Goal: Complete application form

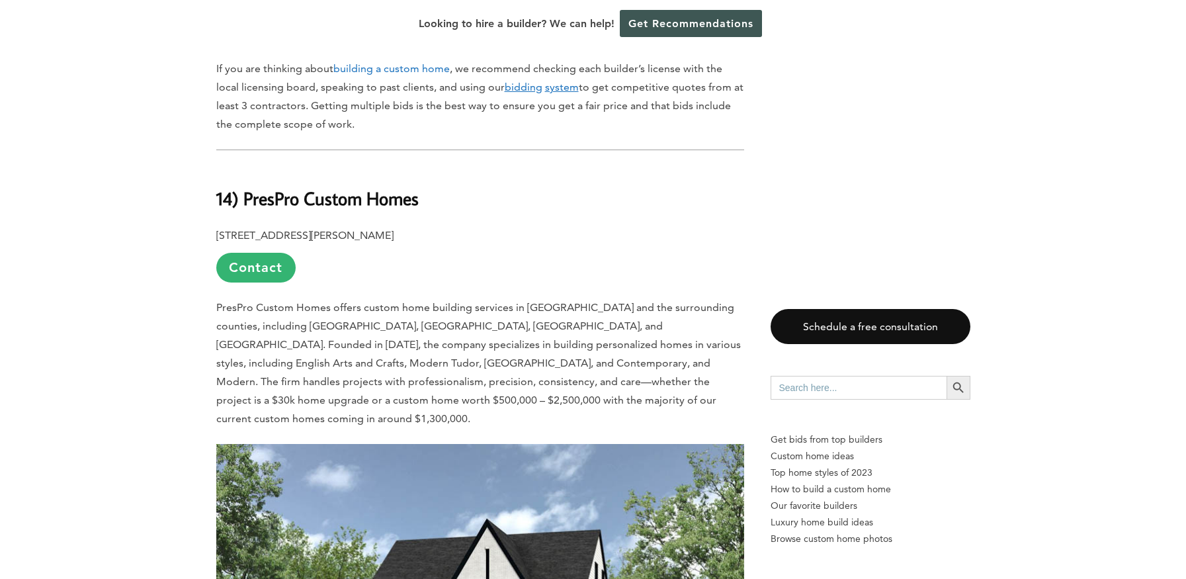
scroll to position [1125, 0]
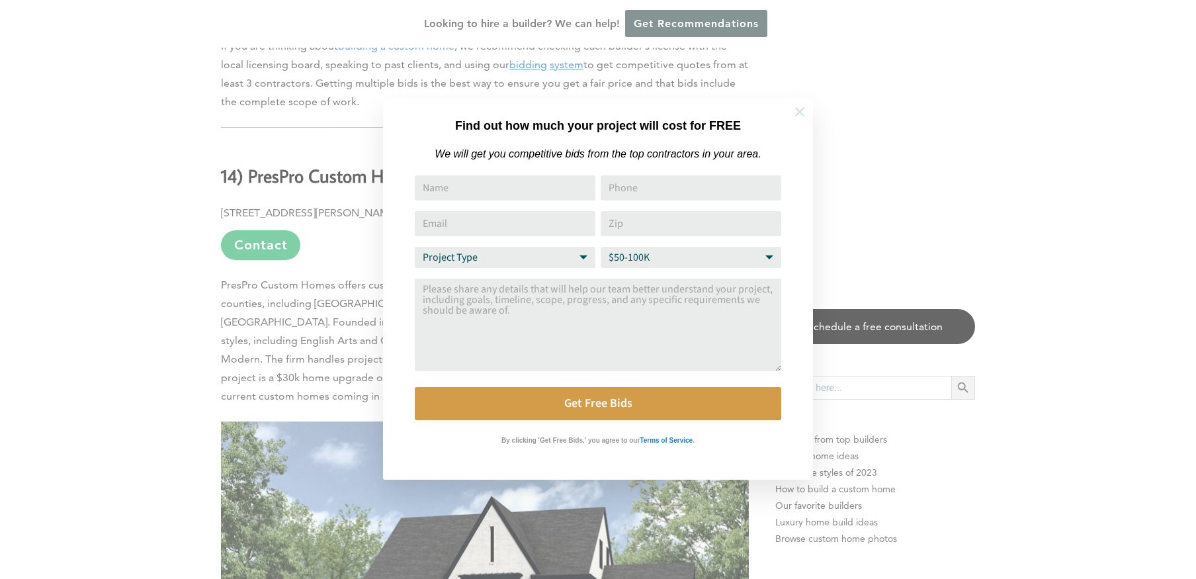
click at [799, 111] on icon at bounding box center [799, 111] width 9 height 9
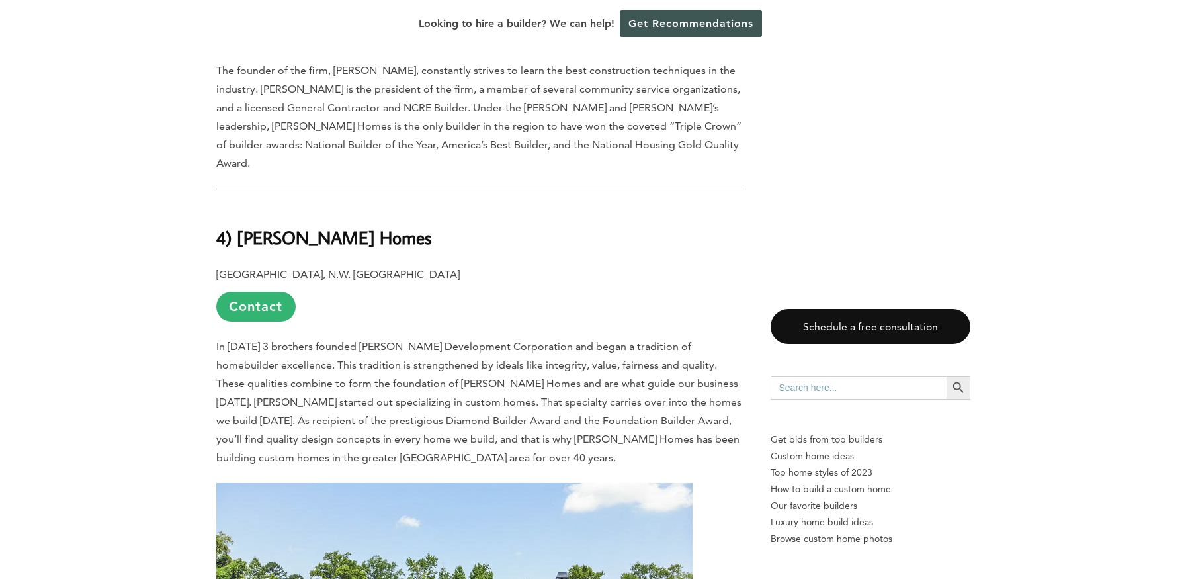
scroll to position [8996, 0]
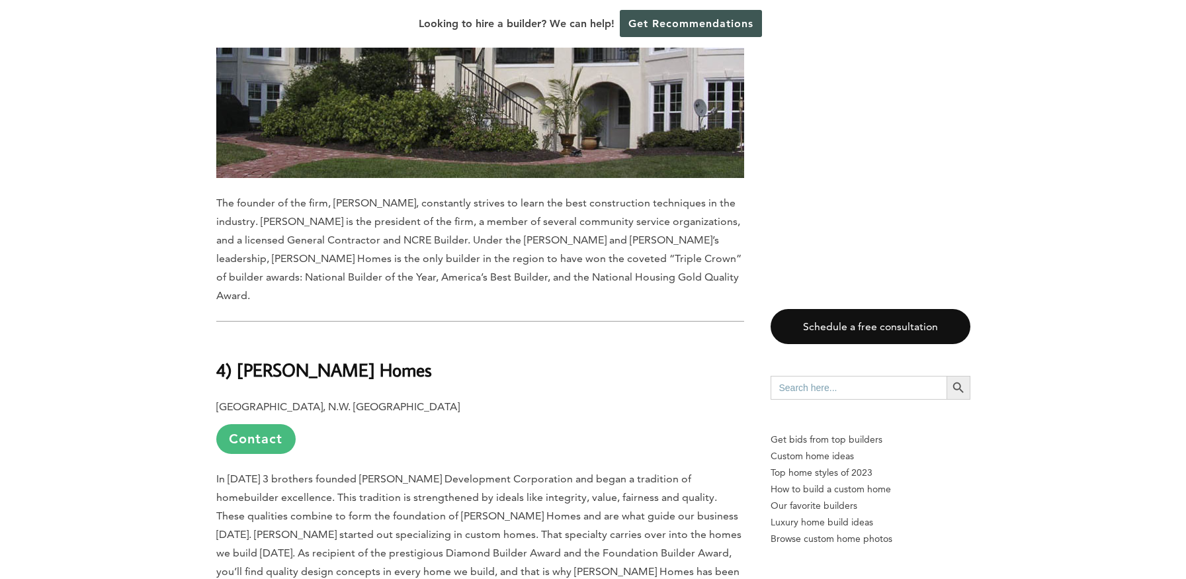
click at [253, 424] on link "Contact" at bounding box center [255, 439] width 79 height 30
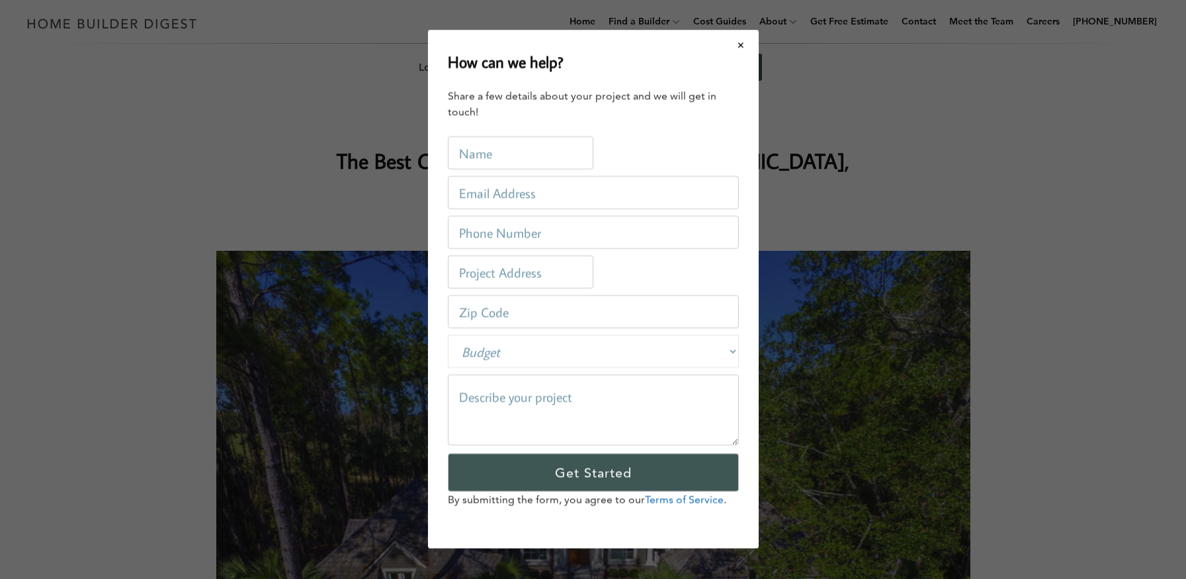
scroll to position [0, 0]
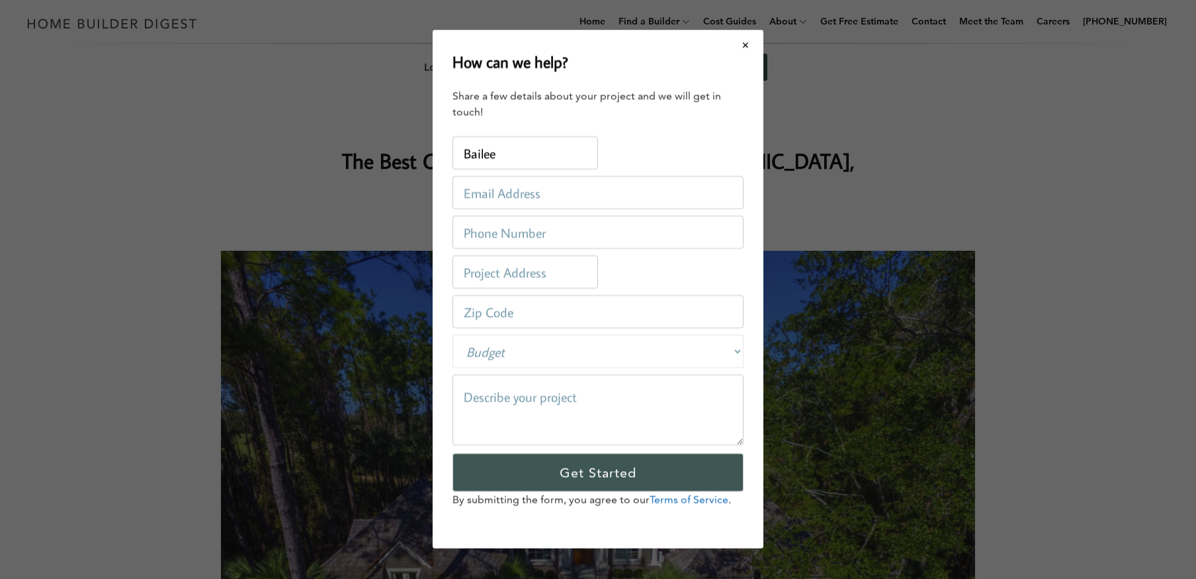
type input "Bailee"
type input "[EMAIL_ADDRESS][DOMAIN_NAME]"
type input "7046985501"
click at [503, 275] on input "text" at bounding box center [525, 272] width 146 height 33
click at [495, 306] on input "number" at bounding box center [597, 312] width 291 height 33
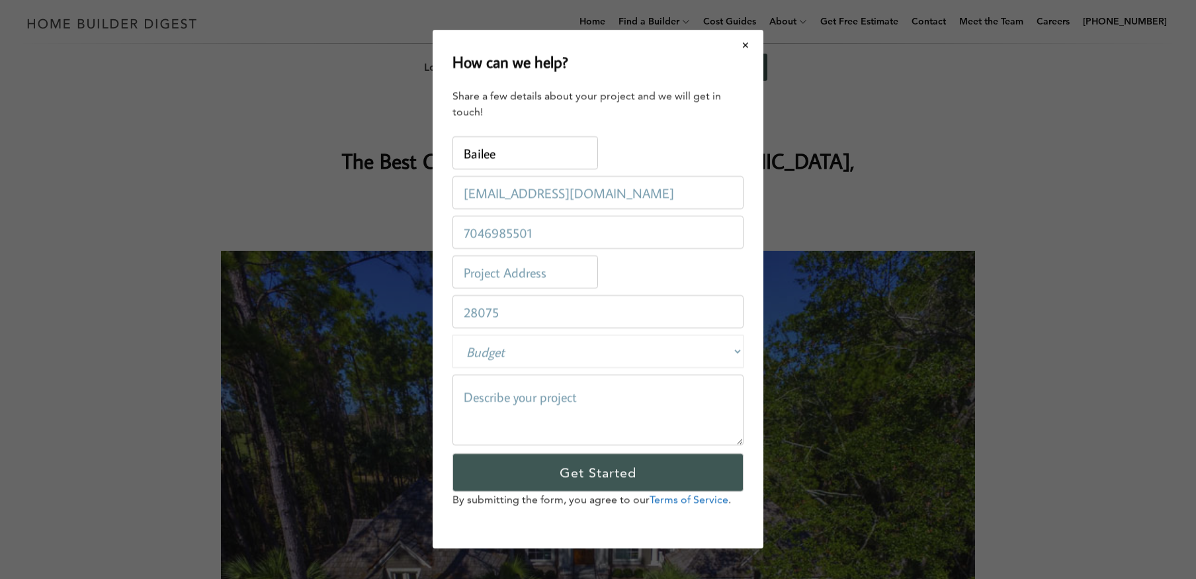
type input "28075"
click at [518, 349] on select "Budget Less than $100,000 $100,000-$250,000 $250,000-$500,000 $500,000-$1 Milli…" at bounding box center [597, 351] width 291 height 33
select select "250000-500000"
click at [452, 335] on select "Budget Less than $100,000 $100,000-$250,000 $250,000-$500,000 $500,000-$1 Milli…" at bounding box center [597, 351] width 291 height 33
click at [491, 398] on textarea at bounding box center [597, 410] width 291 height 71
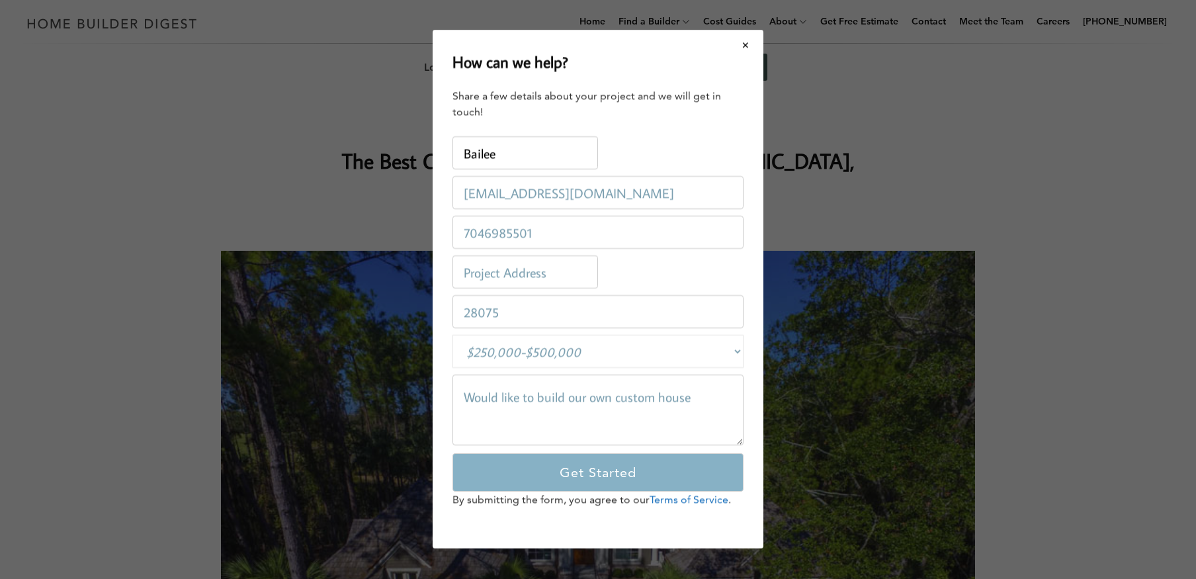
type textarea "Would like to build our own custom house"
click at [587, 471] on input "Get Started" at bounding box center [597, 473] width 291 height 38
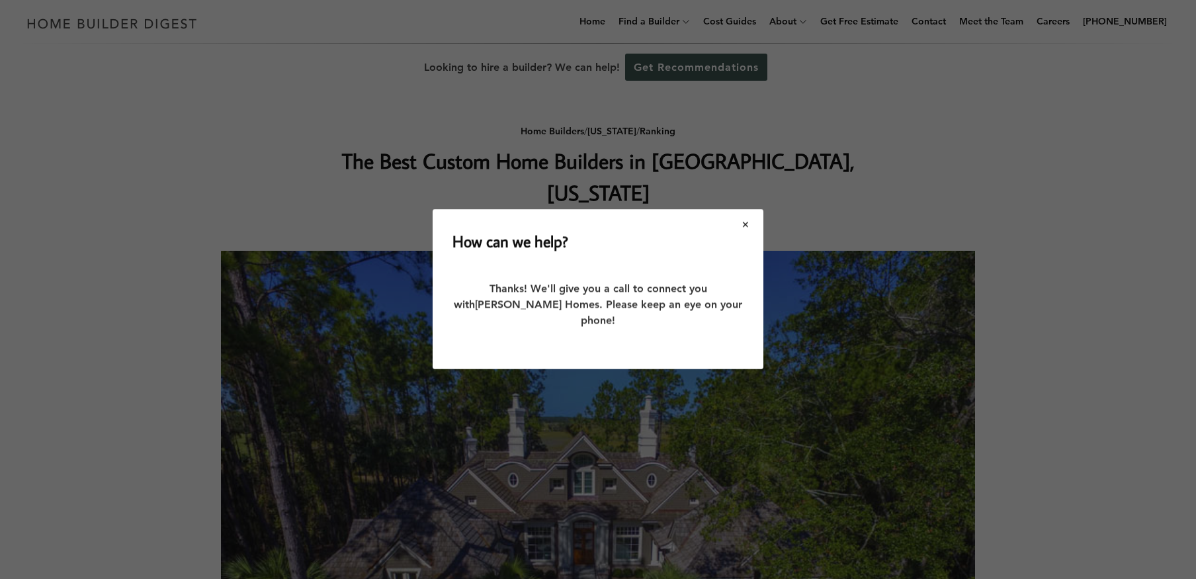
click at [746, 231] on button "Close modal" at bounding box center [745, 224] width 35 height 28
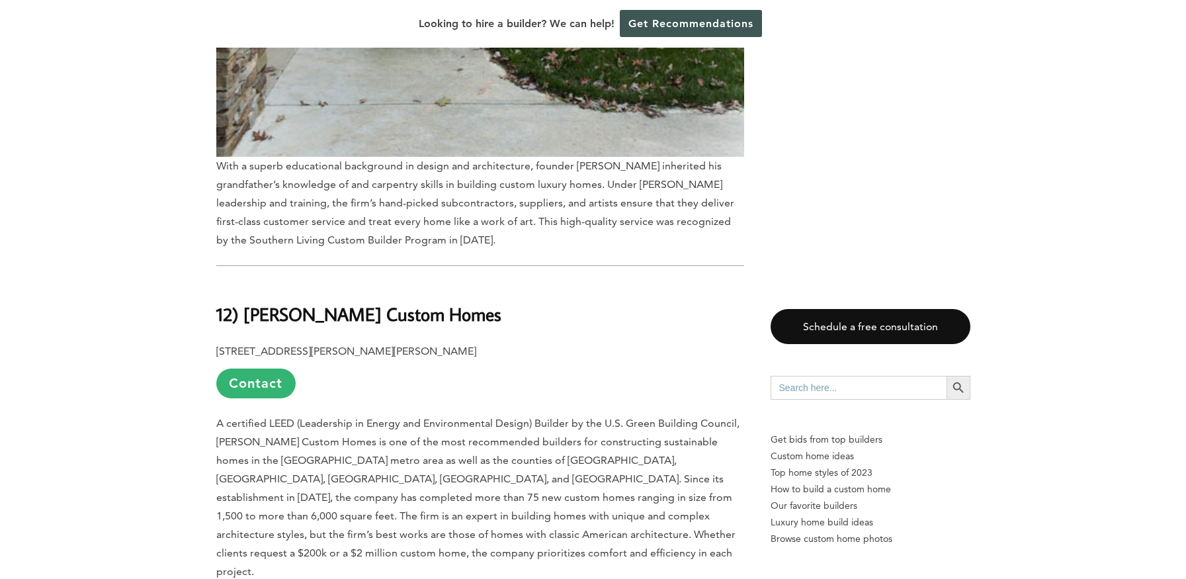
scroll to position [2977, 0]
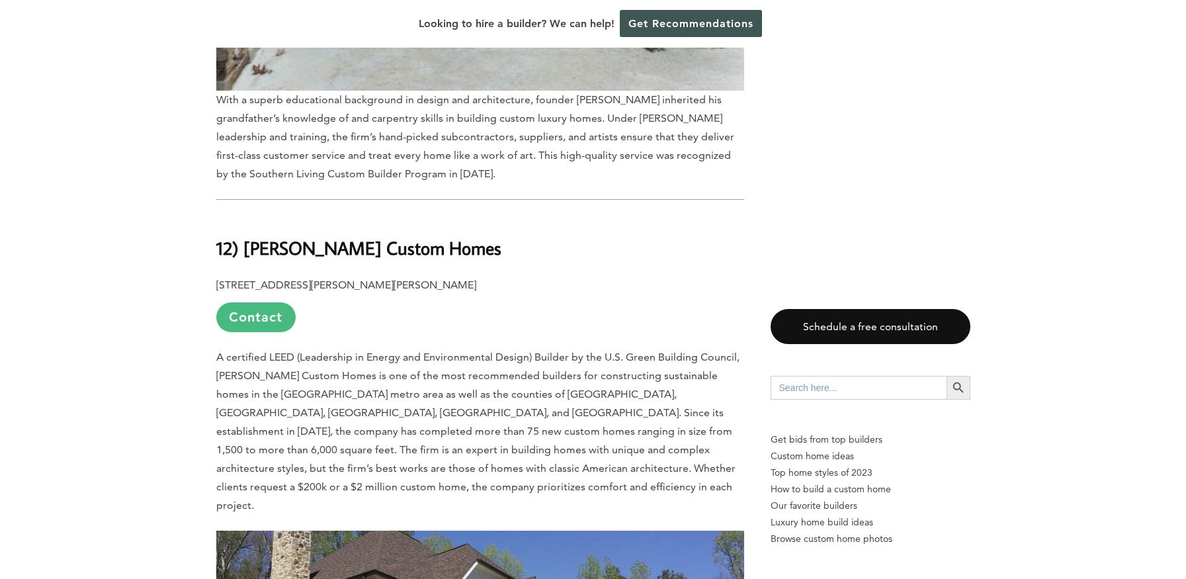
click at [258, 302] on link "Contact" at bounding box center [255, 317] width 79 height 30
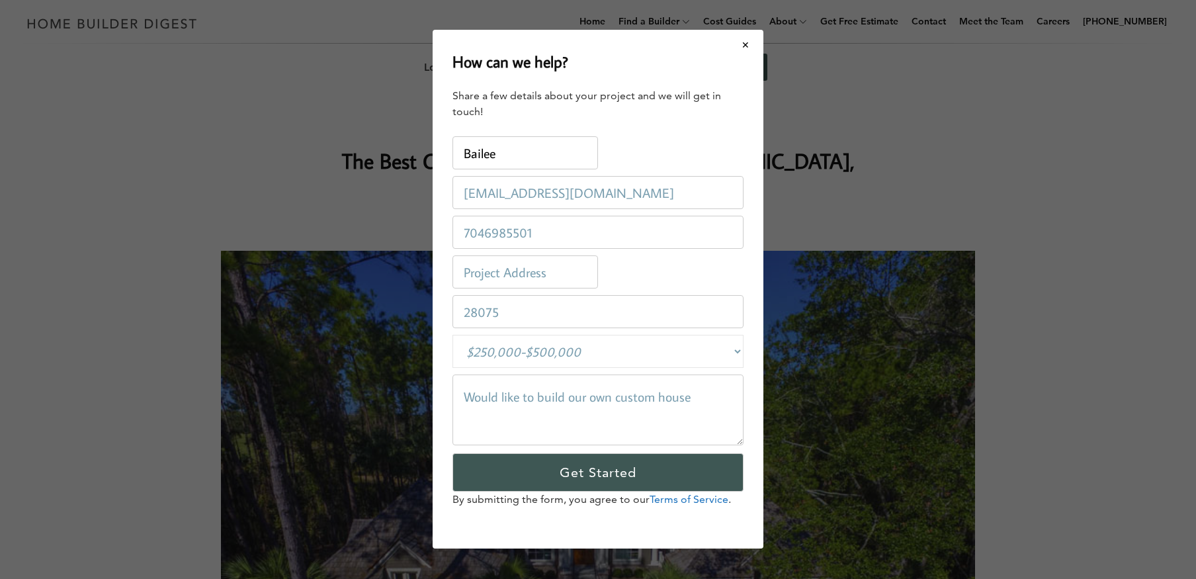
click at [579, 433] on textarea "Would like to build our own custom house" at bounding box center [597, 410] width 291 height 71
drag, startPoint x: 708, startPoint y: 388, endPoint x: 700, endPoint y: 433, distance: 45.8
click at [707, 392] on textarea "Would like to build our own custom house" at bounding box center [597, 410] width 291 height 71
click at [532, 308] on input "28075" at bounding box center [597, 312] width 291 height 33
click at [744, 43] on button "Close modal" at bounding box center [745, 45] width 35 height 28
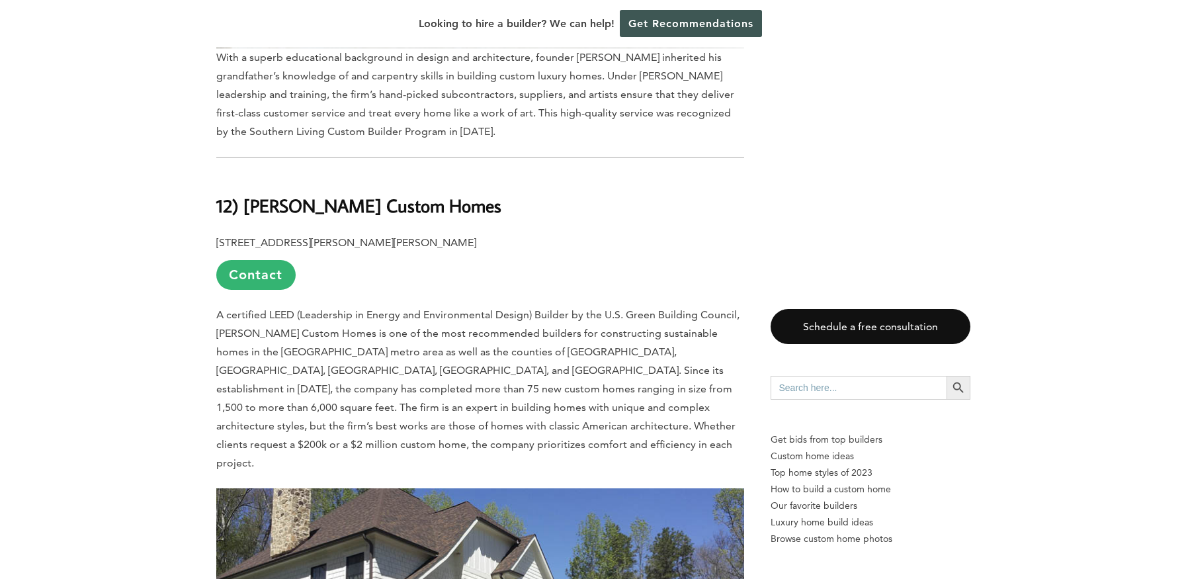
scroll to position [3043, 0]
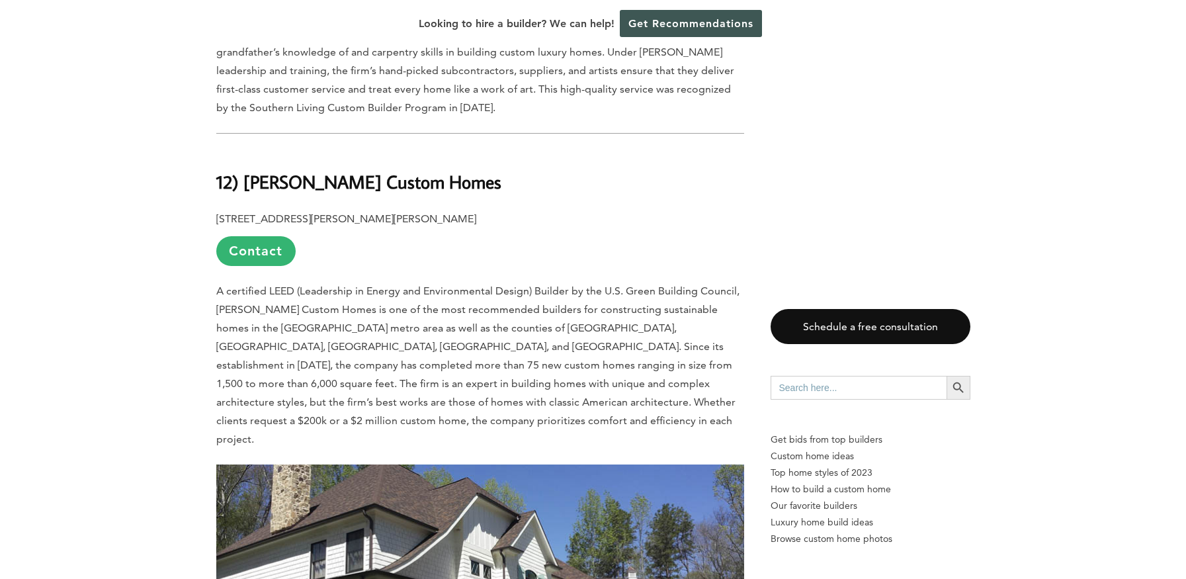
click at [269, 236] on link "Contact" at bounding box center [255, 251] width 79 height 30
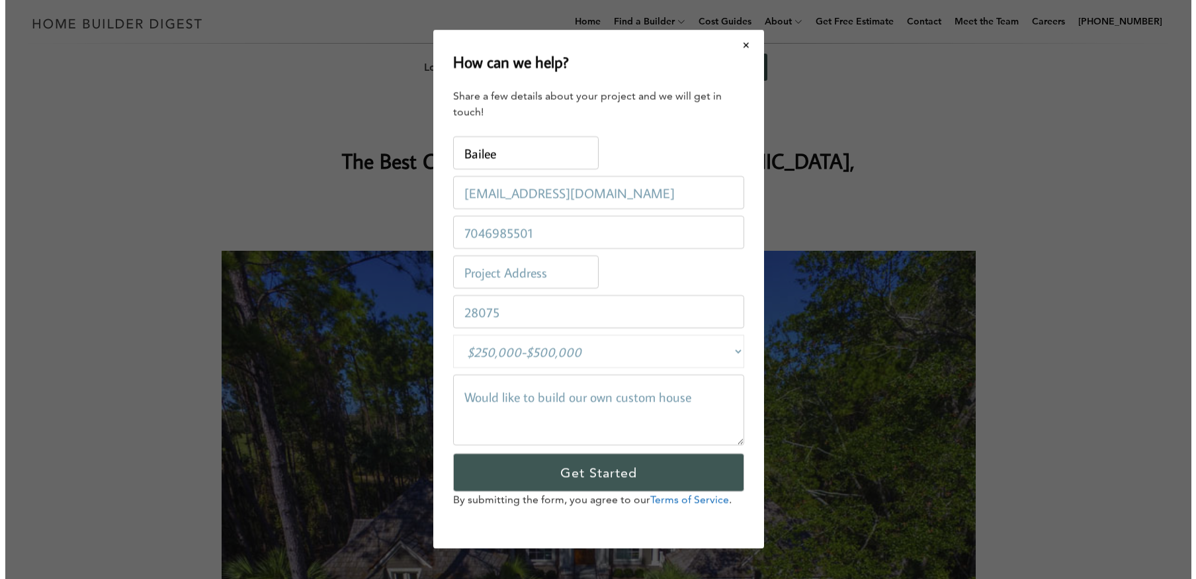
scroll to position [0, 0]
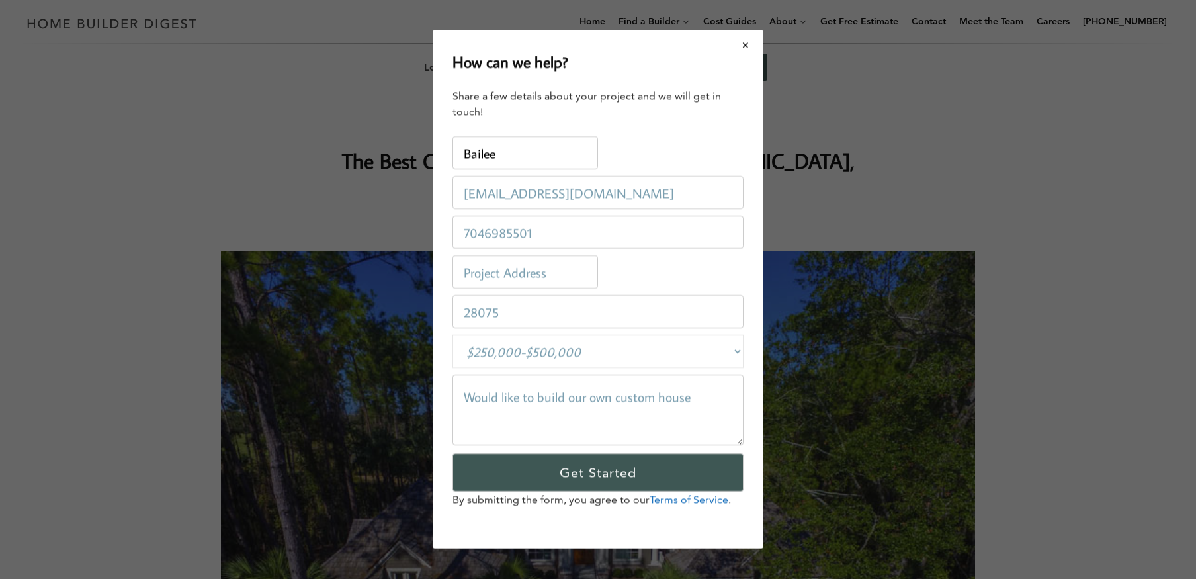
click at [633, 196] on input "[EMAIL_ADDRESS][DOMAIN_NAME]" at bounding box center [597, 193] width 291 height 33
click at [601, 227] on input "7046985501" at bounding box center [597, 232] width 291 height 33
click at [546, 306] on input "28075" at bounding box center [597, 312] width 291 height 33
click at [693, 400] on textarea "Would like to build our own custom house" at bounding box center [597, 410] width 291 height 71
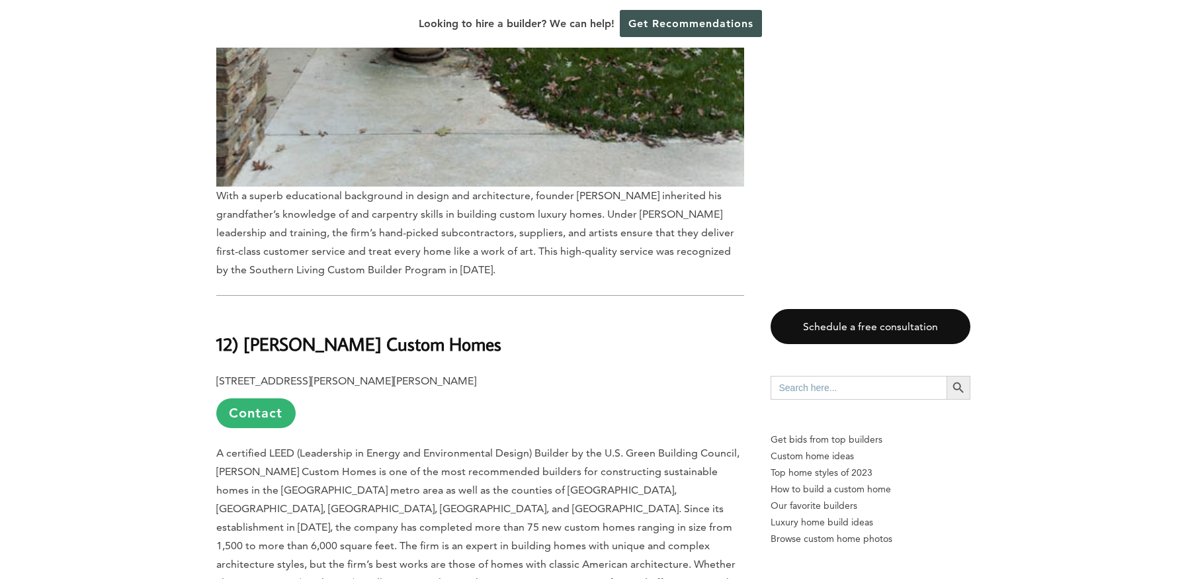
scroll to position [2977, 0]
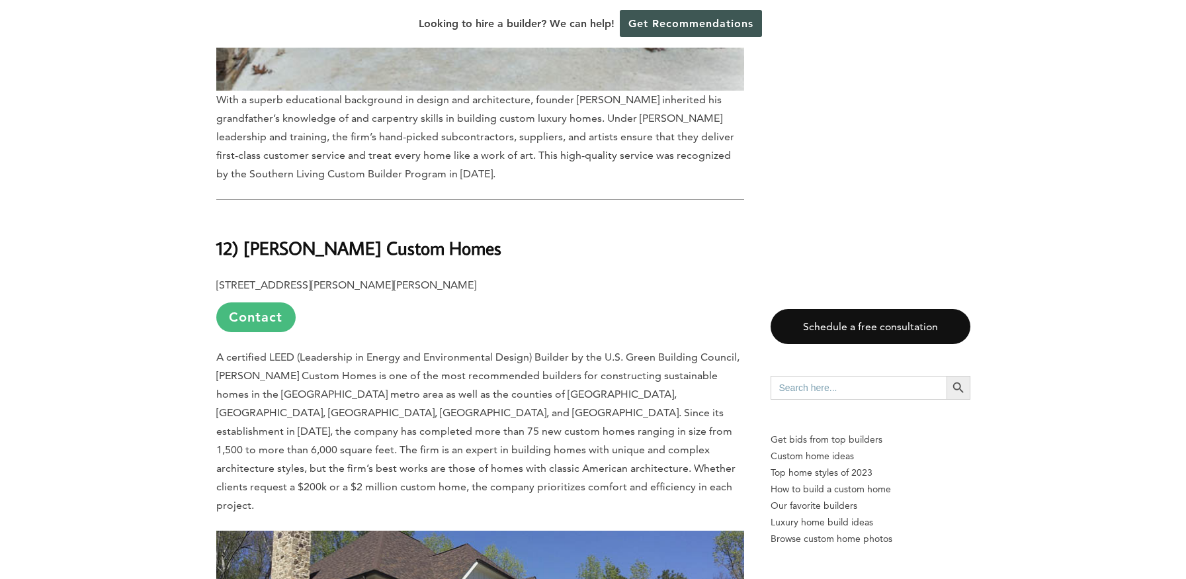
click at [271, 302] on link "Contact" at bounding box center [255, 317] width 79 height 30
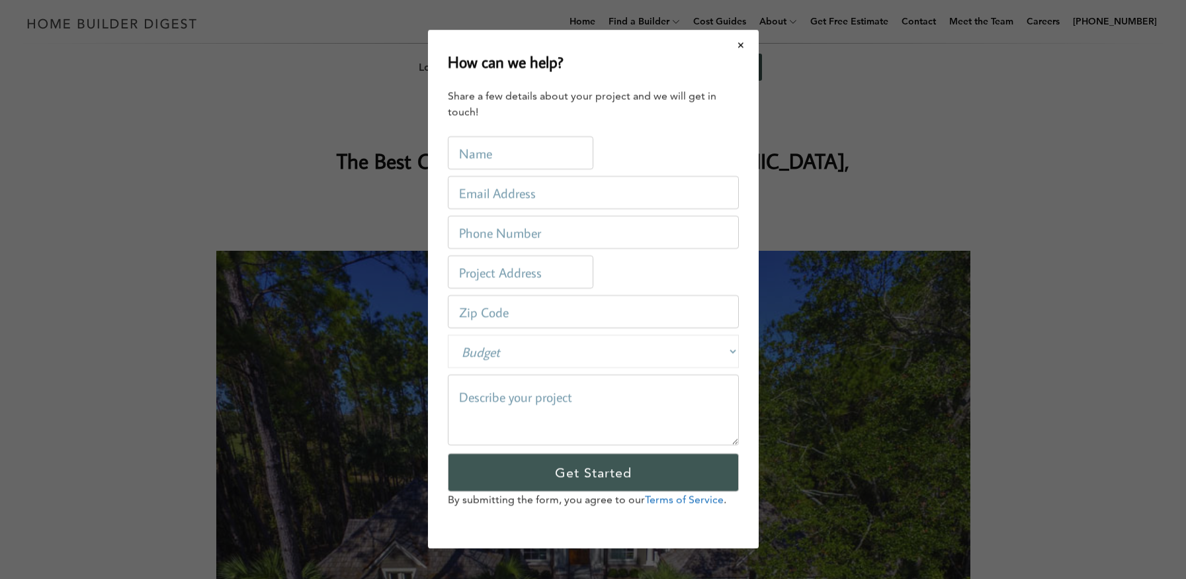
scroll to position [0, 0]
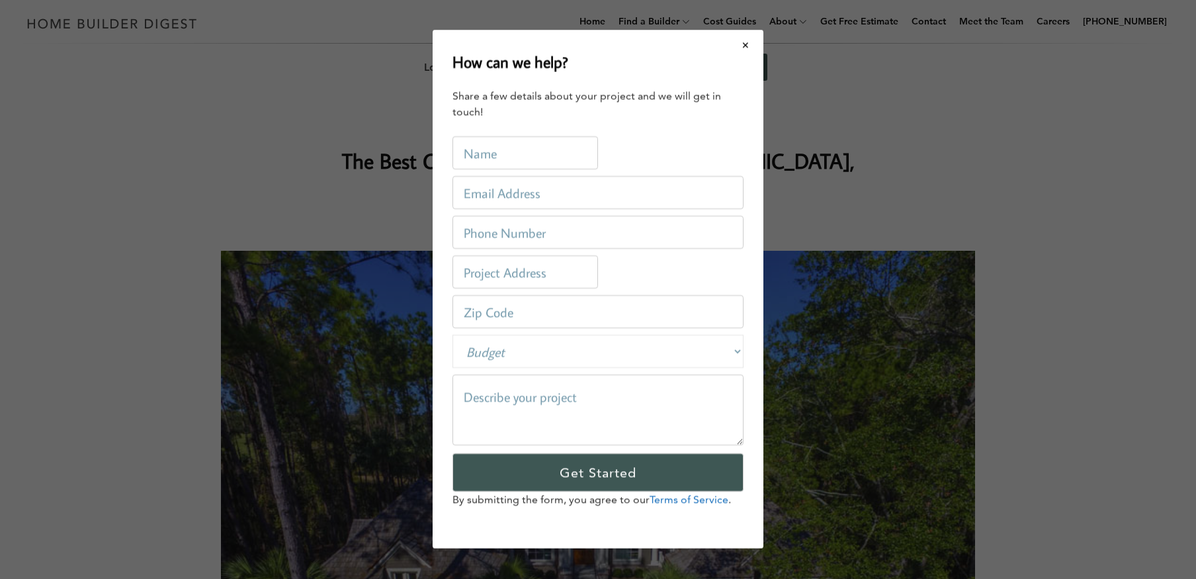
click at [486, 159] on input "text" at bounding box center [525, 153] width 146 height 33
type input "Bailee West"
click at [506, 197] on input "email" at bounding box center [597, 193] width 291 height 33
type input "[EMAIL_ADDRESS][DOMAIN_NAME]"
click at [515, 226] on input "tel" at bounding box center [597, 232] width 291 height 33
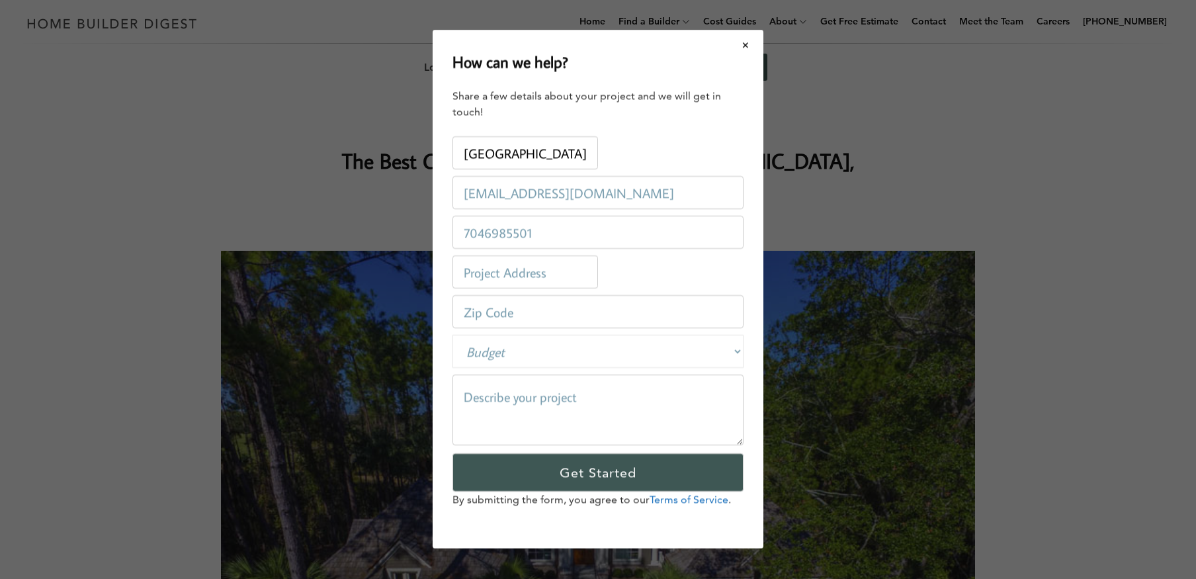
type input "7046985501"
click at [524, 314] on input "number" at bounding box center [597, 312] width 291 height 33
type input "8"
type input "28075"
click at [525, 349] on select "Budget Less than $100,000 $100,000-$250,000 $250,000-$500,000 $500,000-$1 Milli…" at bounding box center [597, 351] width 291 height 33
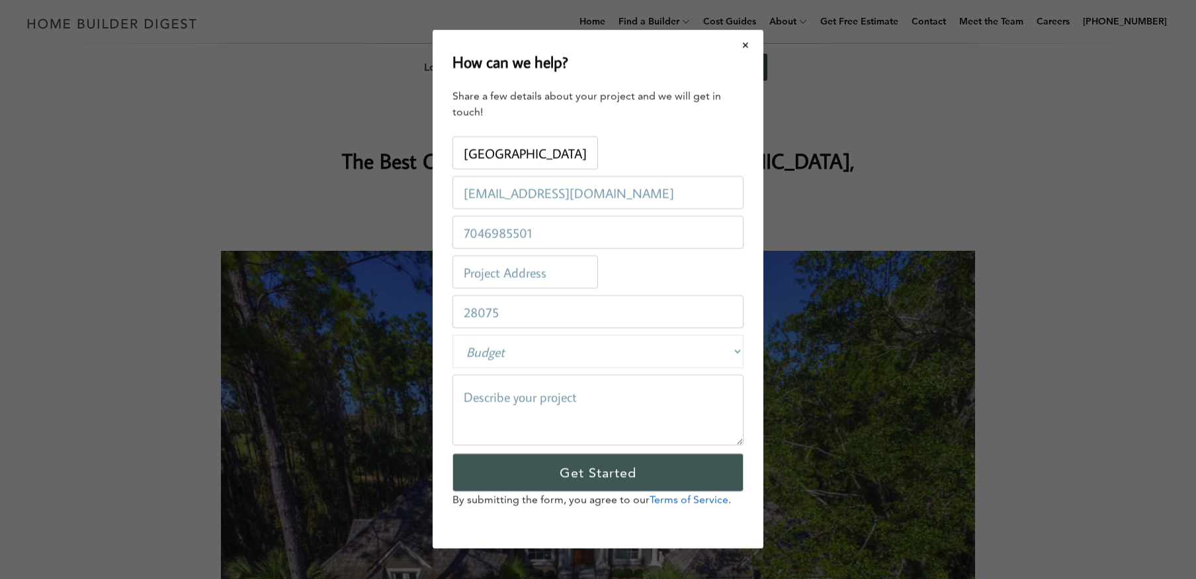
select select "250000-500000"
click at [452, 335] on select "Budget Less than $100,000 $100,000-$250,000 $250,000-$500,000 $500,000-$1 Milli…" at bounding box center [597, 351] width 291 height 33
click at [548, 409] on textarea at bounding box center [597, 410] width 291 height 71
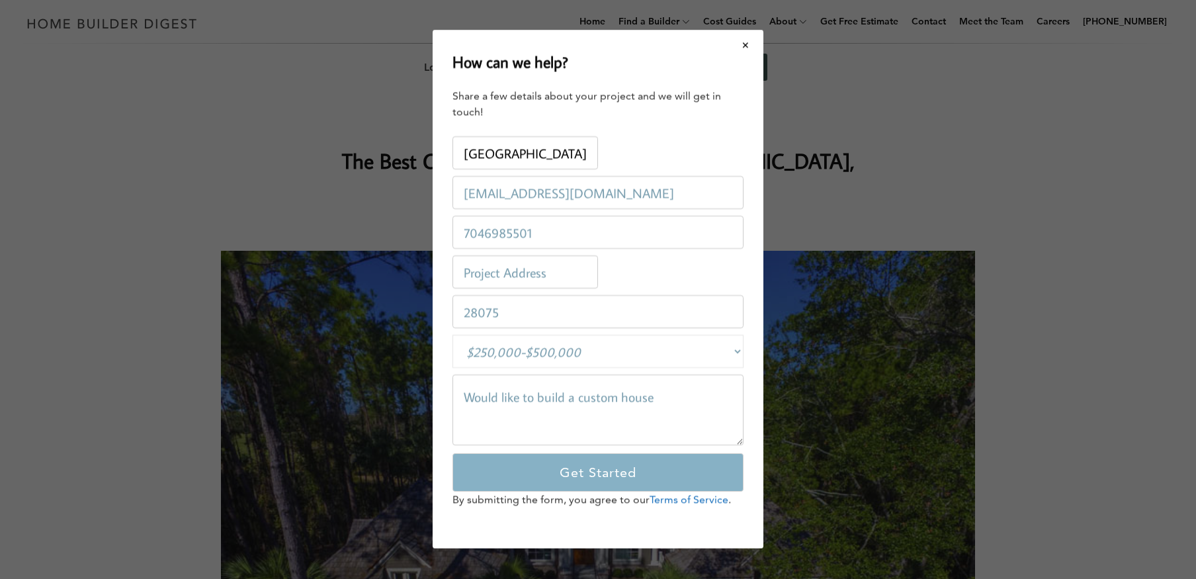
type textarea "Would like to build a custom house"
click at [603, 468] on input "Get Started" at bounding box center [597, 473] width 291 height 38
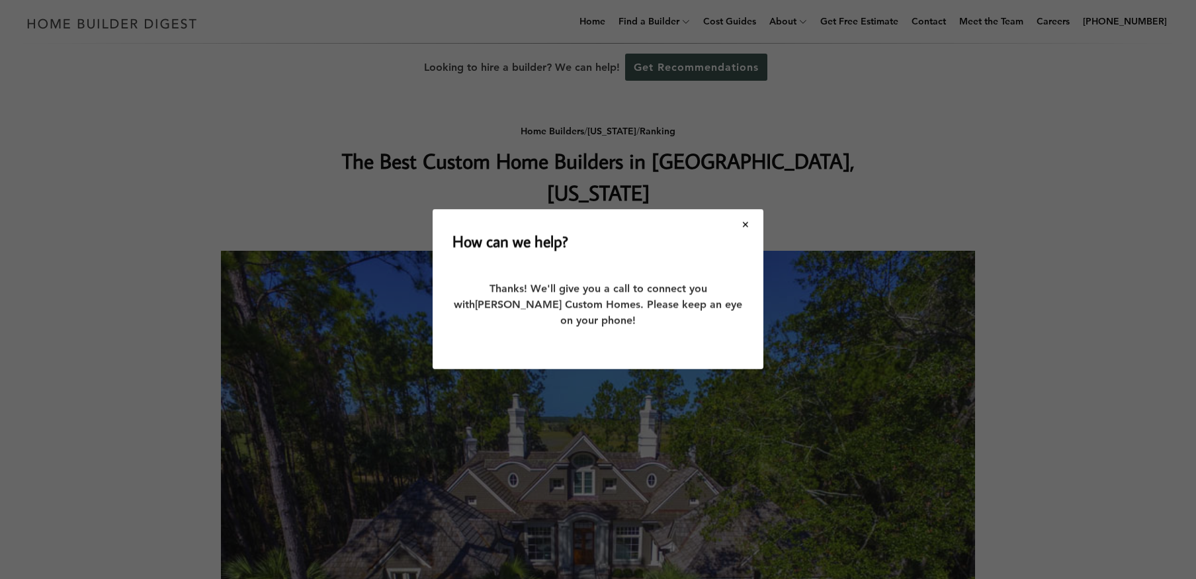
click at [745, 222] on button "Close modal" at bounding box center [745, 224] width 35 height 28
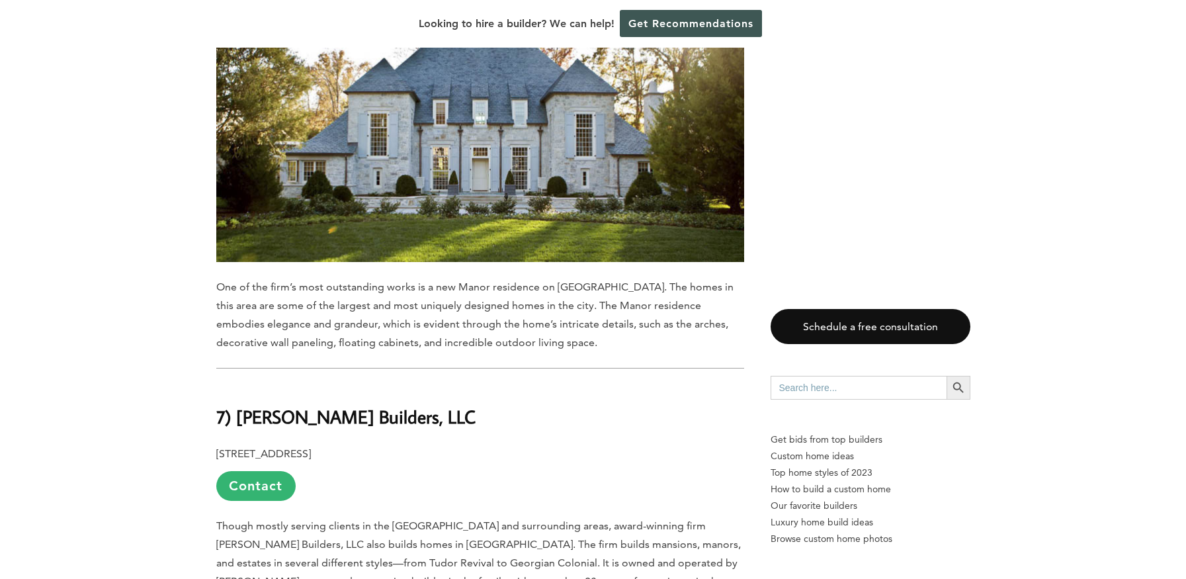
scroll to position [6615, 0]
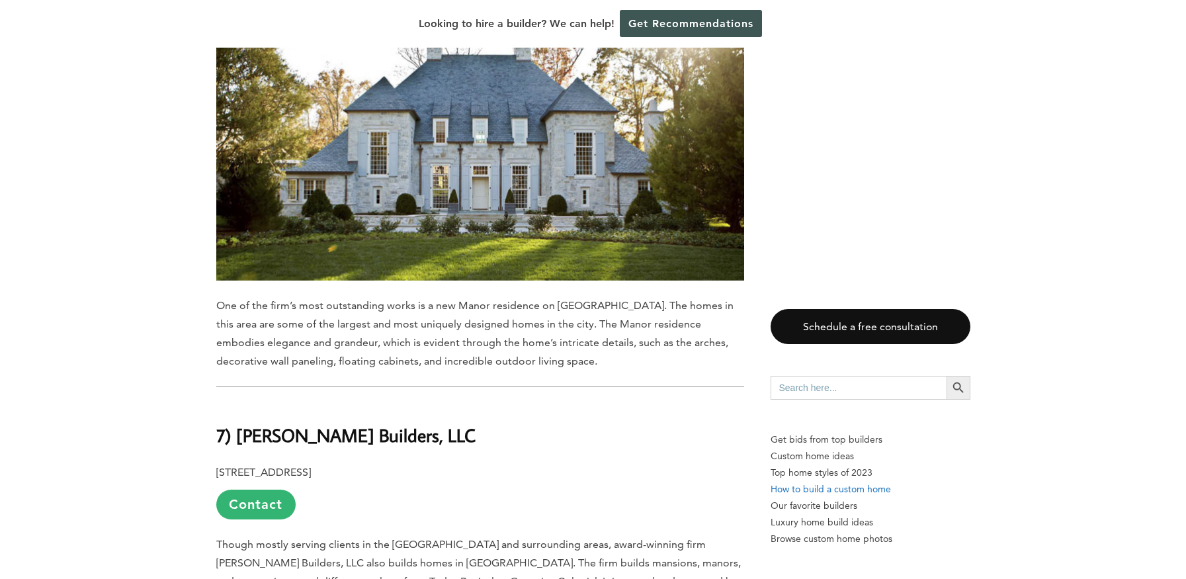
click at [831, 491] on p "How to build a custom home" at bounding box center [871, 489] width 200 height 17
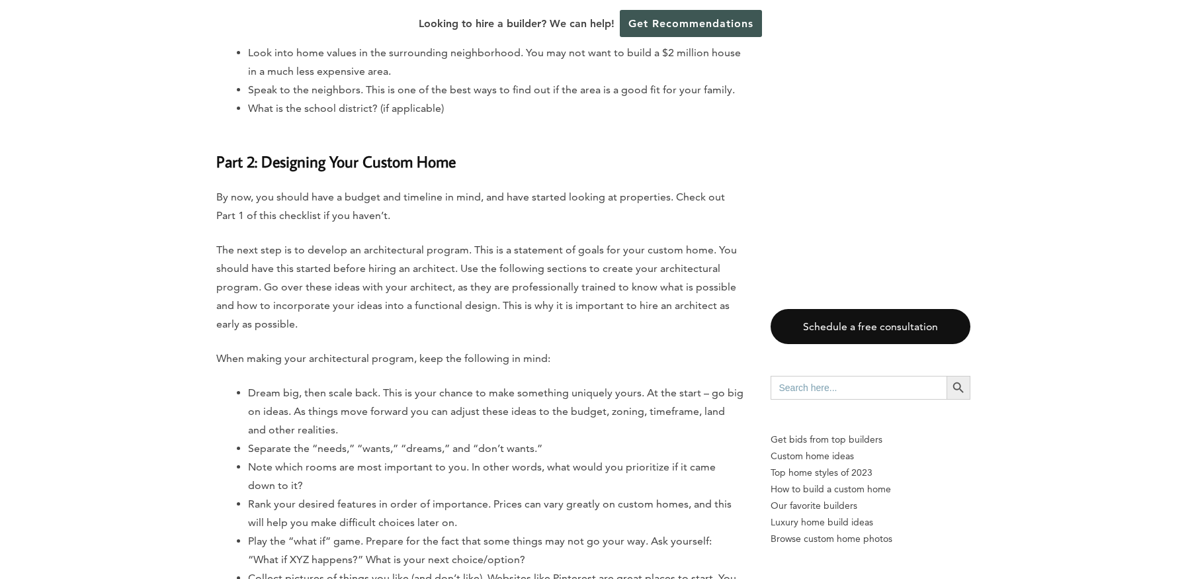
scroll to position [3043, 0]
